Goal: Navigation & Orientation: Go to known website

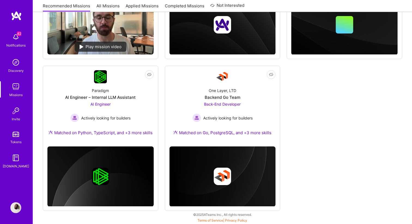
scroll to position [183, 0]
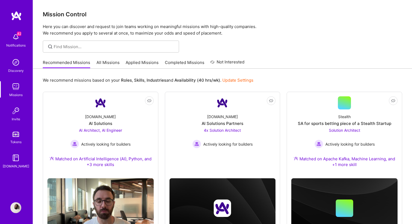
click at [13, 16] on img at bounding box center [16, 16] width 11 height 10
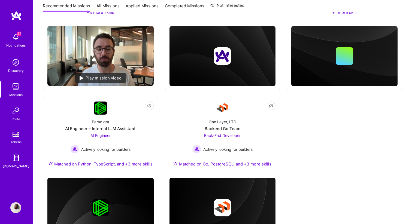
scroll to position [164, 0]
